Goal: Check status: Check status

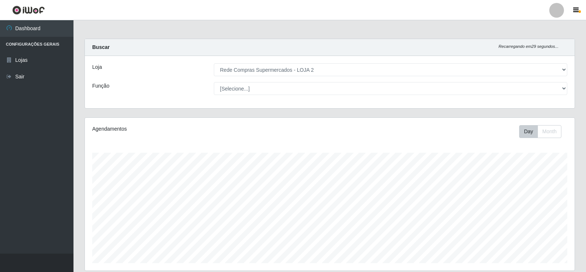
select select "161"
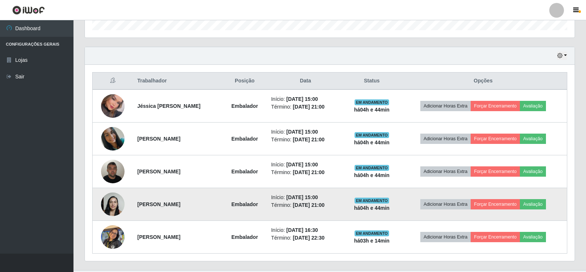
scroll to position [153, 490]
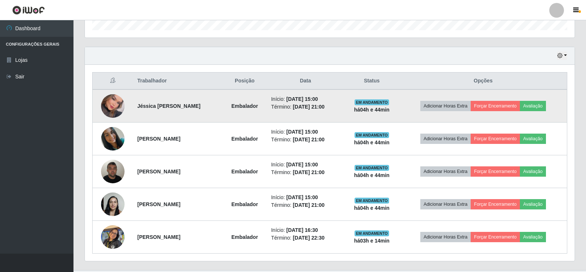
click at [110, 105] on img at bounding box center [113, 105] width 24 height 33
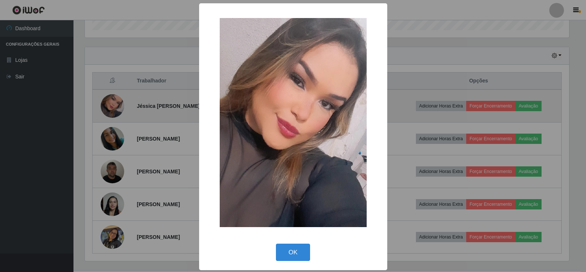
scroll to position [153, 486]
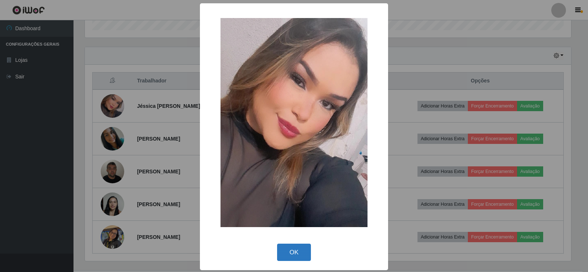
click at [297, 249] on button "OK" at bounding box center [294, 251] width 34 height 17
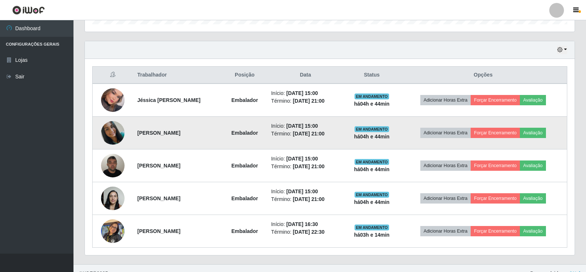
scroll to position [249, 0]
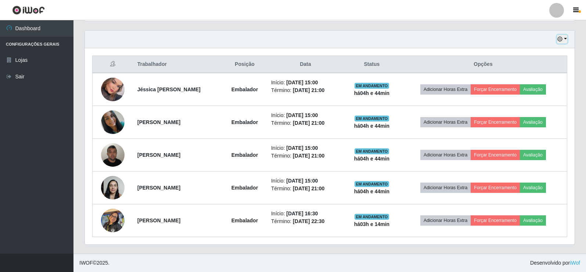
click at [562, 40] on icon "button" at bounding box center [559, 38] width 5 height 5
click at [520, 70] on button "1 dia" at bounding box center [538, 67] width 58 height 15
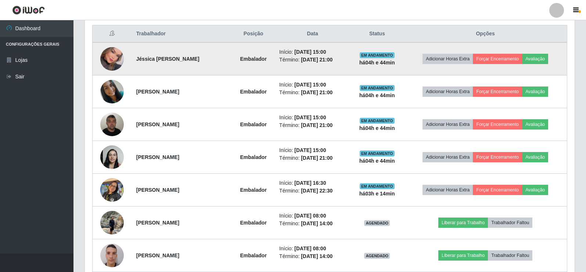
scroll to position [266, 0]
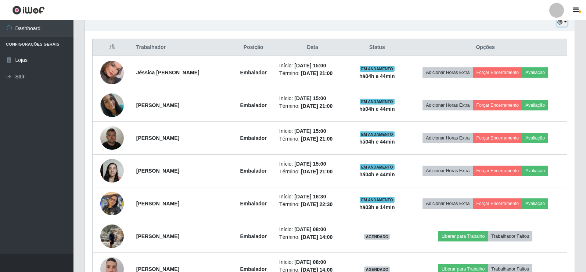
click at [559, 24] on icon "button" at bounding box center [559, 21] width 5 height 5
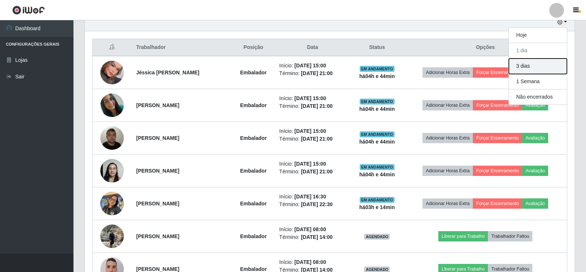
click at [520, 65] on button "3 dias" at bounding box center [538, 65] width 58 height 15
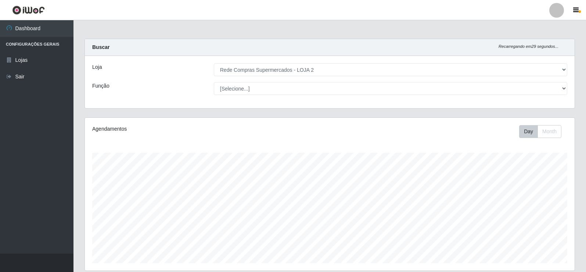
scroll to position [184, 0]
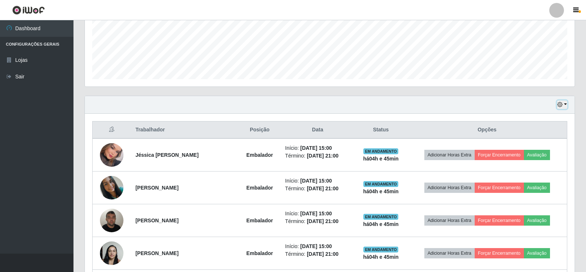
click at [563, 105] on icon "button" at bounding box center [559, 104] width 5 height 5
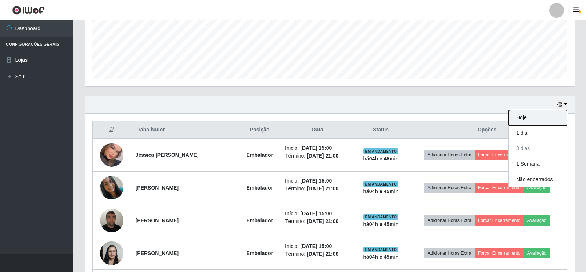
click at [530, 117] on button "Hoje" at bounding box center [538, 117] width 58 height 15
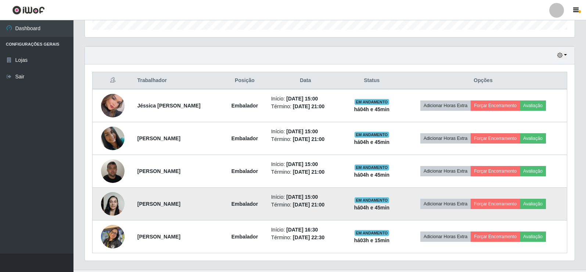
scroll to position [249, 0]
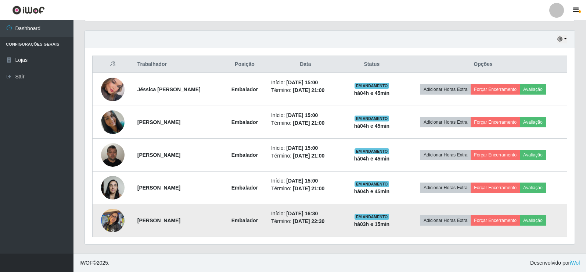
click at [112, 221] on img at bounding box center [113, 219] width 24 height 31
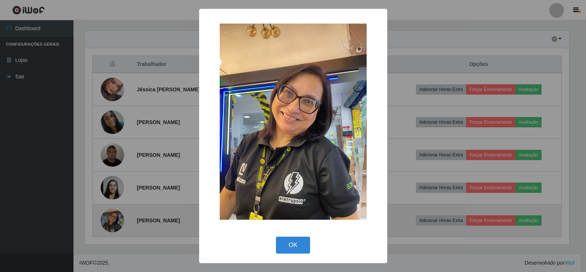
scroll to position [153, 486]
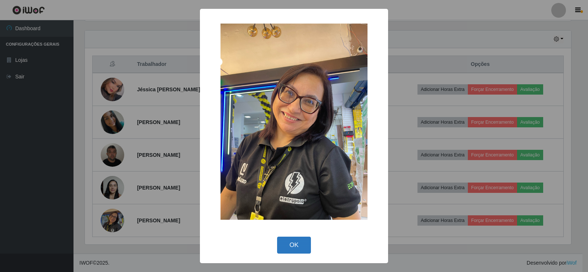
click at [288, 244] on button "OK" at bounding box center [294, 244] width 34 height 17
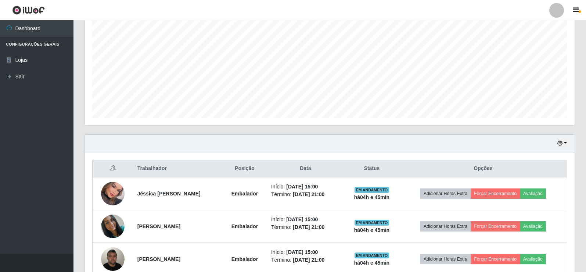
scroll to position [139, 0]
